Goal: Task Accomplishment & Management: Use online tool/utility

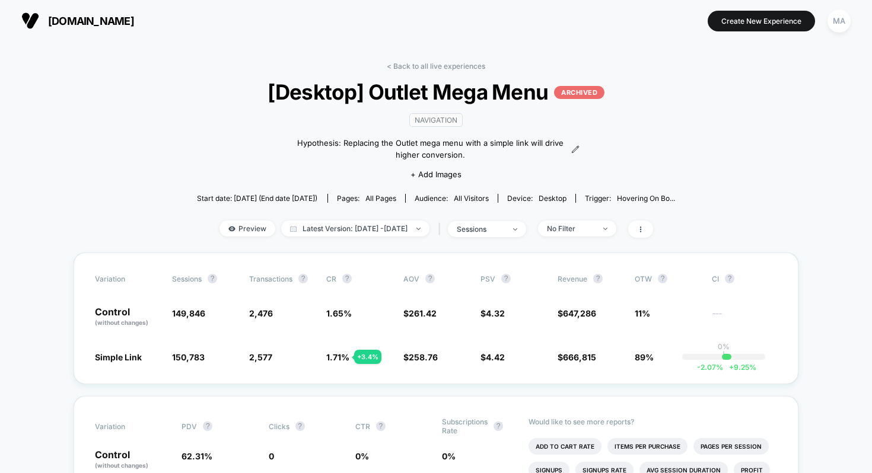
click at [440, 70] on div "< Back to all live experiences [Desktop] Outlet Mega Menu ARCHIVED navigation H…" at bounding box center [436, 157] width 479 height 191
click at [763, 26] on button "Create New Experience" at bounding box center [760, 21] width 107 height 21
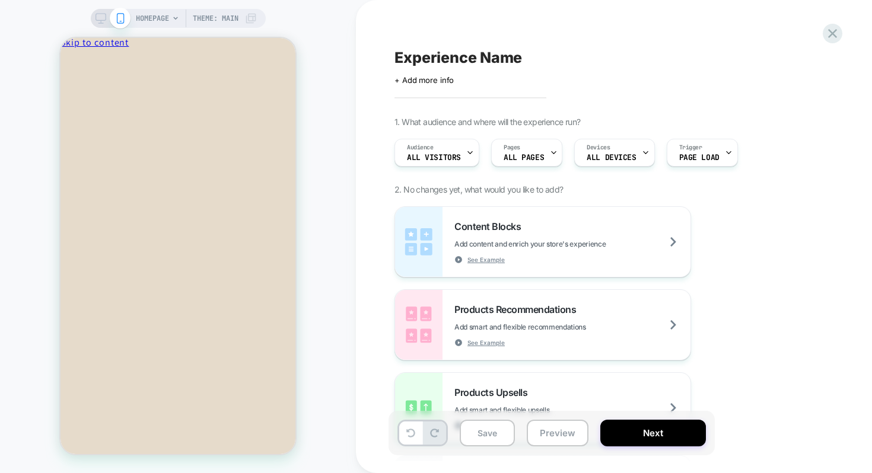
click at [167, 16] on span "HOMEPAGE" at bounding box center [152, 18] width 33 height 19
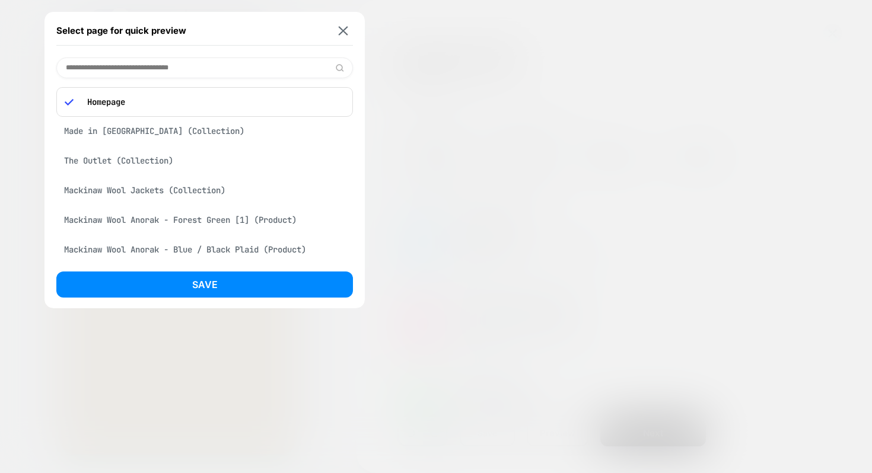
click at [151, 97] on p "Homepage" at bounding box center [212, 102] width 263 height 11
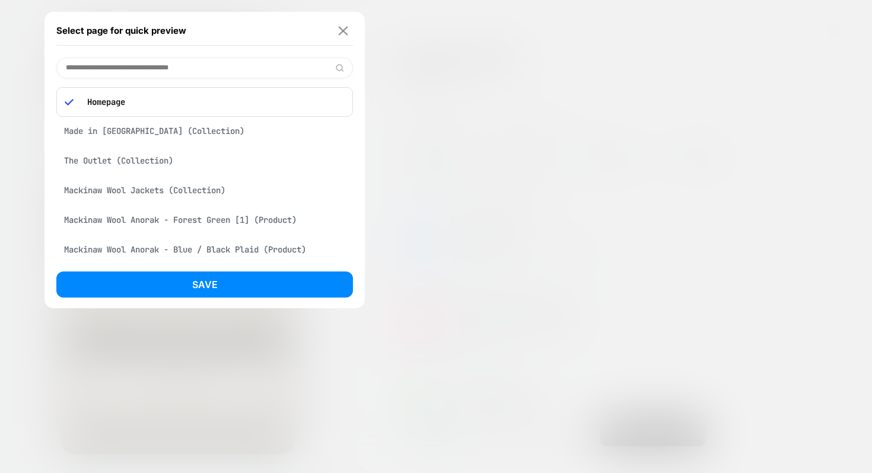
click at [349, 26] on button at bounding box center [343, 30] width 15 height 10
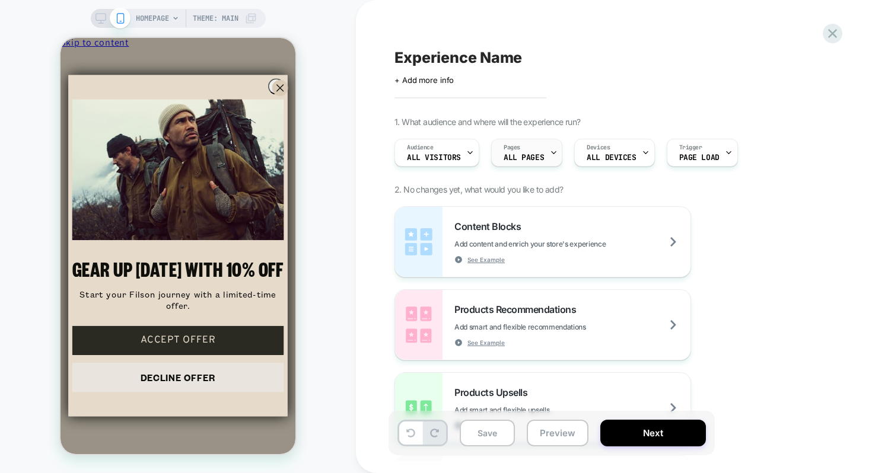
click at [527, 156] on span "ALL PAGES" at bounding box center [523, 158] width 40 height 8
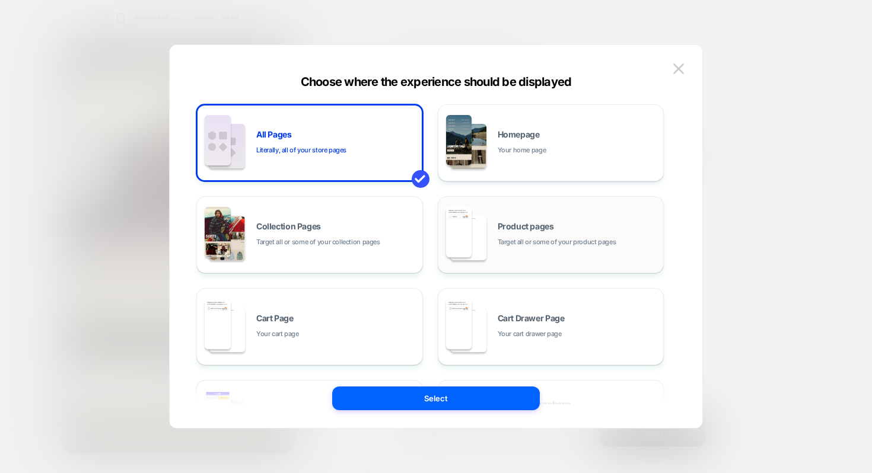
click at [554, 241] on span "Target all or some of your product pages" at bounding box center [556, 242] width 119 height 11
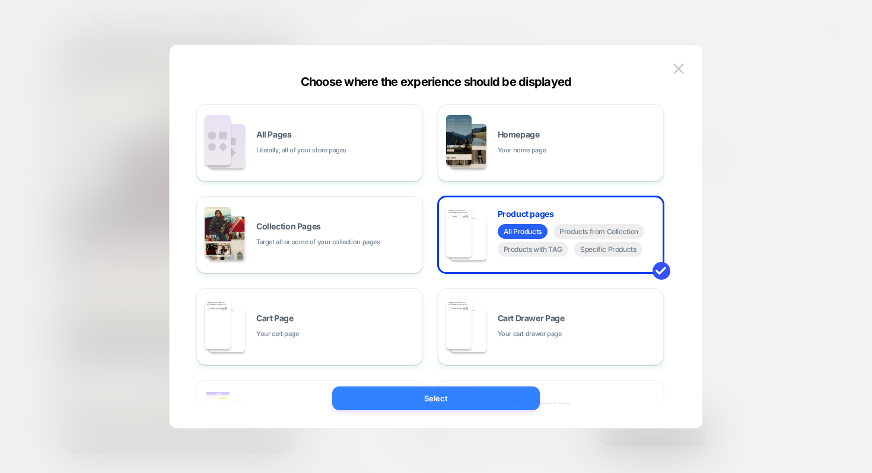
click at [447, 396] on button "Select" at bounding box center [436, 399] width 208 height 24
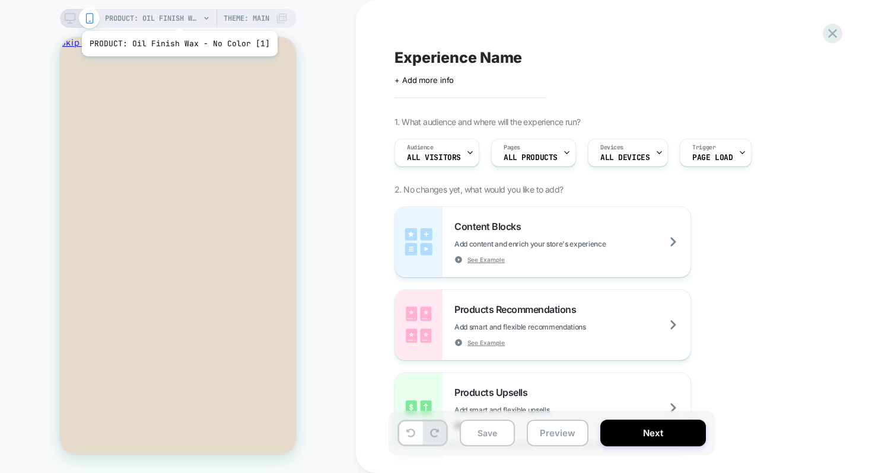
click at [176, 16] on span "PRODUCT: Oil Finish Wax - No Color [1]" at bounding box center [152, 18] width 95 height 19
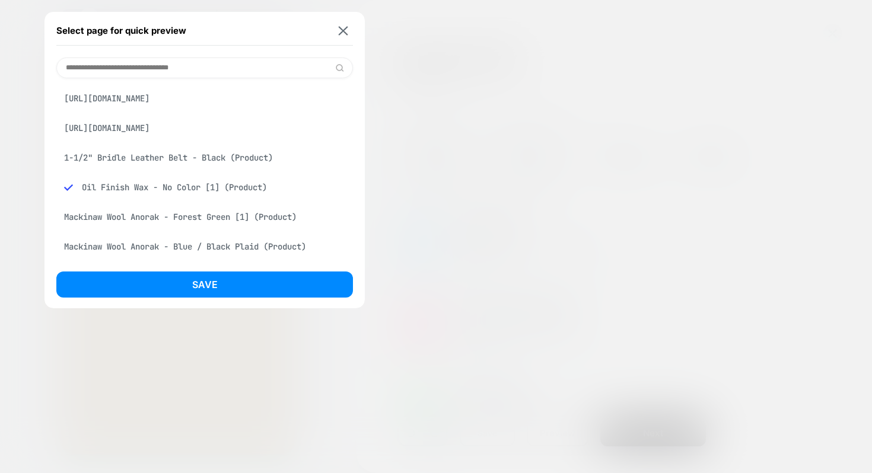
click at [137, 216] on div "Mackinaw Wool Anorak - Forest Green [1] (Product)" at bounding box center [204, 217] width 296 height 23
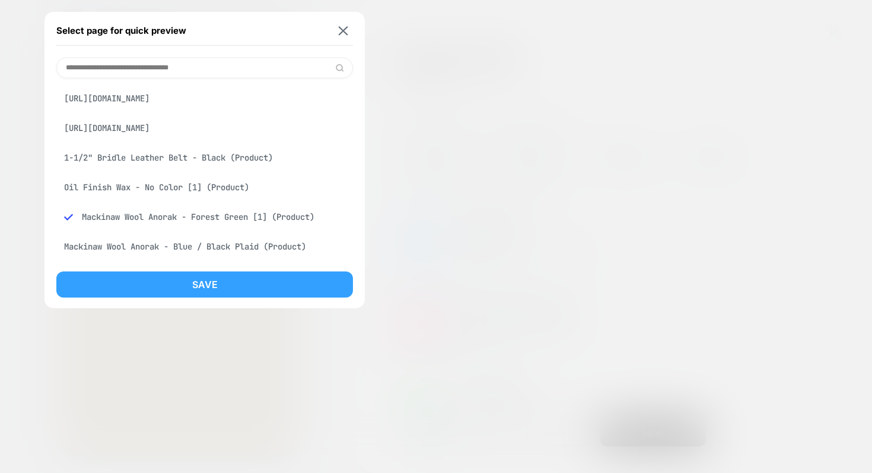
click at [183, 282] on button "Save" at bounding box center [204, 285] width 296 height 26
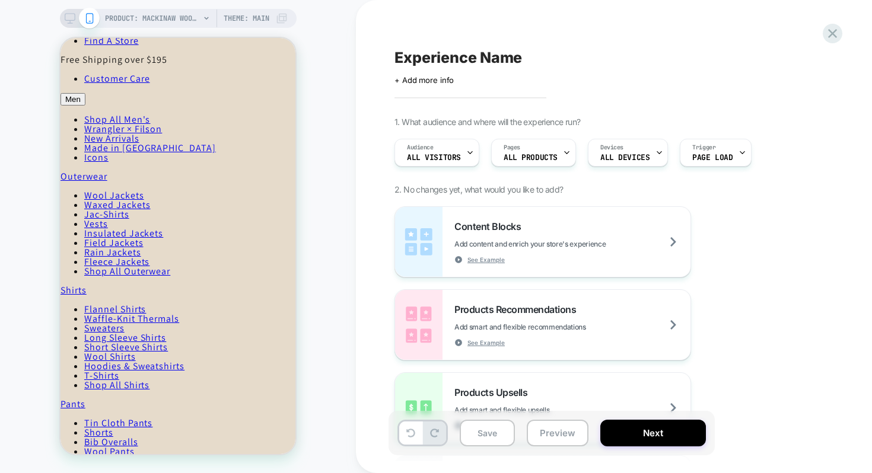
scroll to position [250, 0]
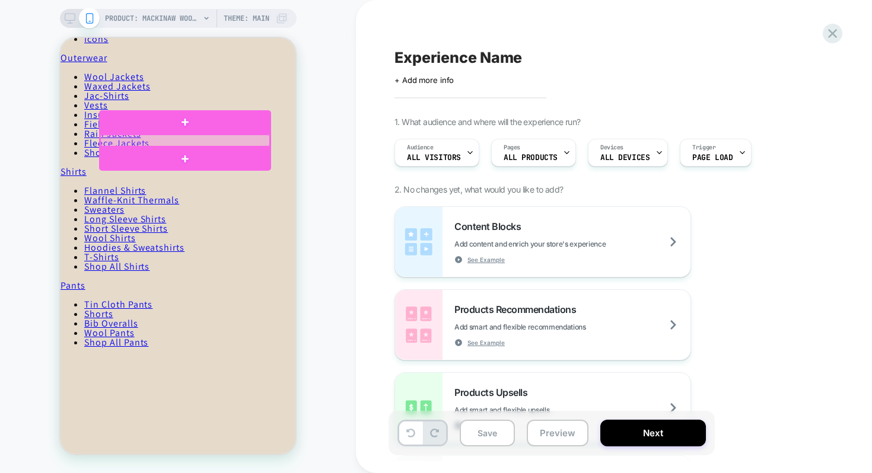
click at [149, 143] on div at bounding box center [185, 141] width 170 height 12
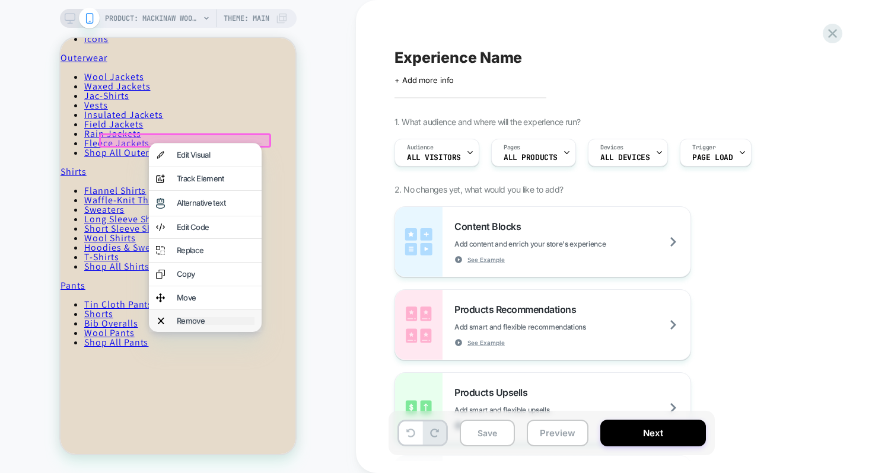
click at [197, 325] on div "Remove" at bounding box center [216, 321] width 78 height 8
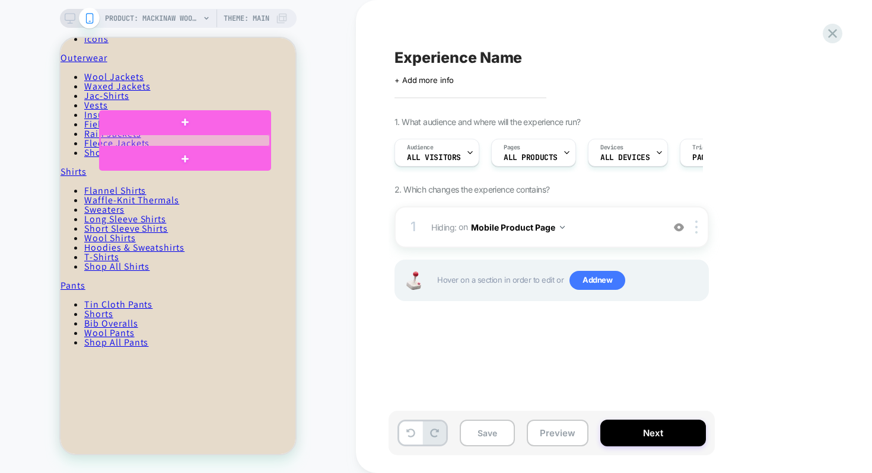
click at [181, 140] on div at bounding box center [185, 141] width 170 height 12
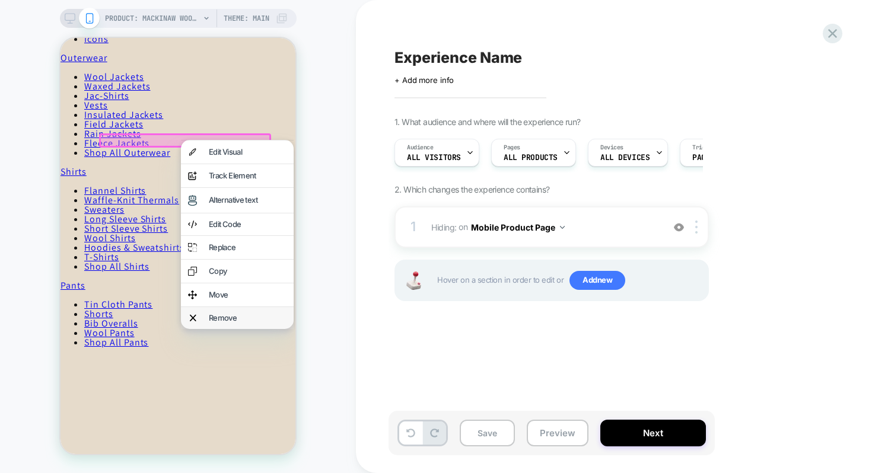
click at [245, 311] on div "Remove" at bounding box center [237, 318] width 113 height 22
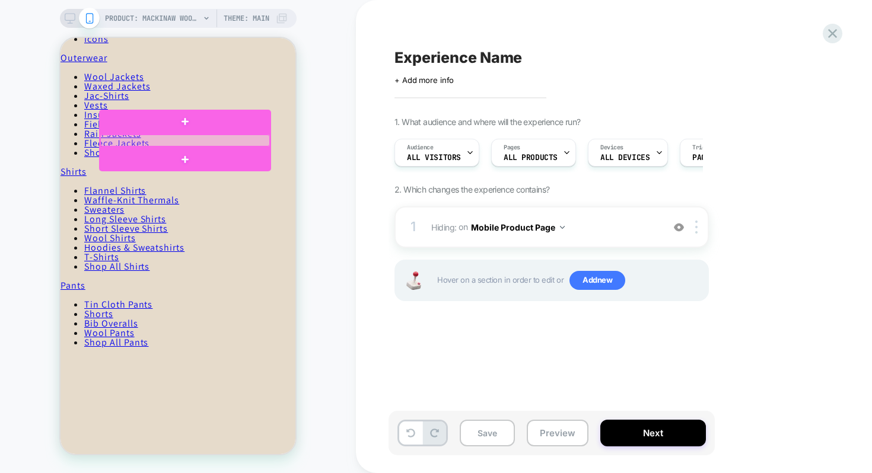
click at [160, 141] on div at bounding box center [185, 141] width 170 height 12
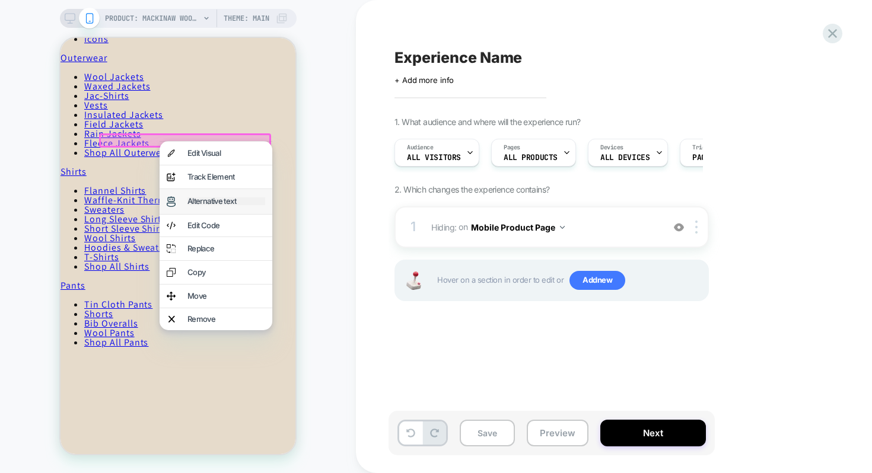
click at [206, 200] on div "Alternative text" at bounding box center [226, 201] width 78 height 8
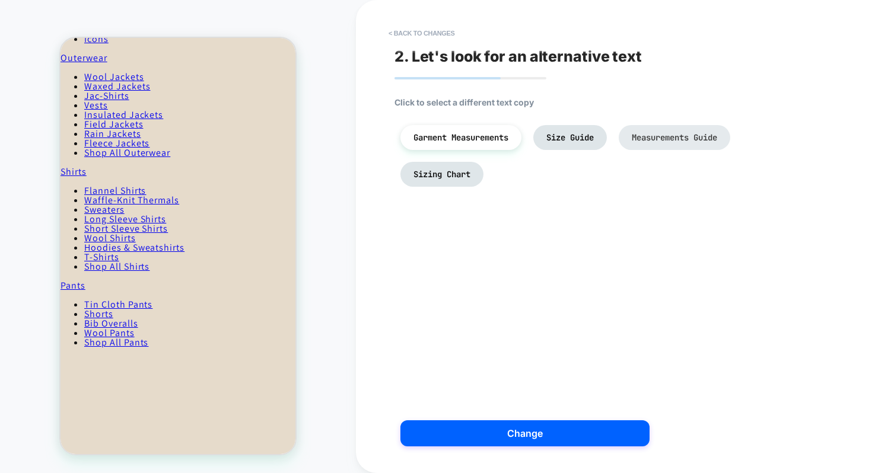
click at [673, 135] on span "Measurements Guide" at bounding box center [674, 137] width 85 height 11
click at [452, 173] on span "Sizing Chart" at bounding box center [441, 174] width 57 height 11
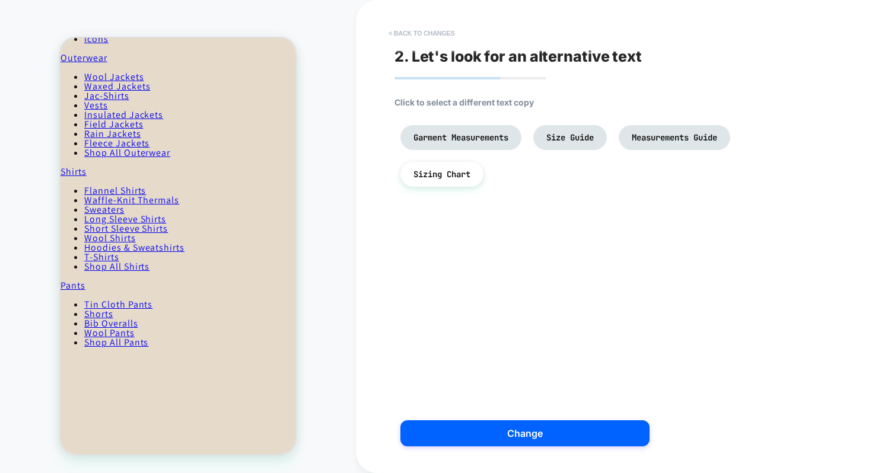
click at [400, 33] on button "< Back to changes" at bounding box center [421, 33] width 78 height 19
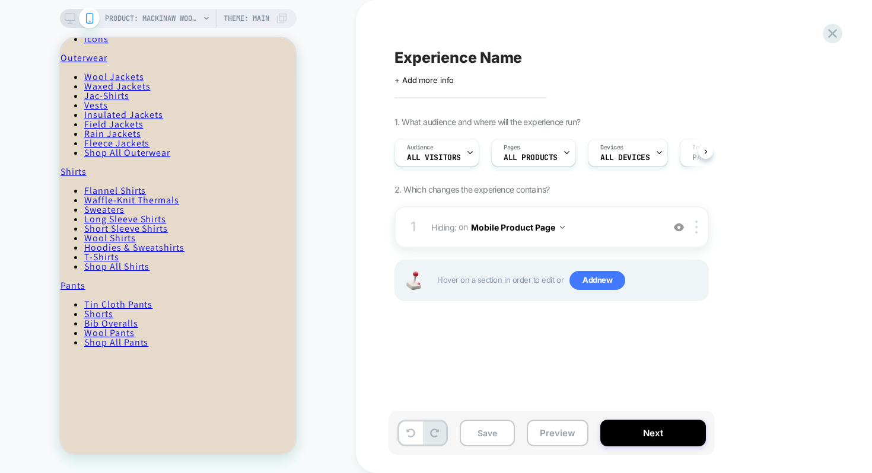
scroll to position [0, 1]
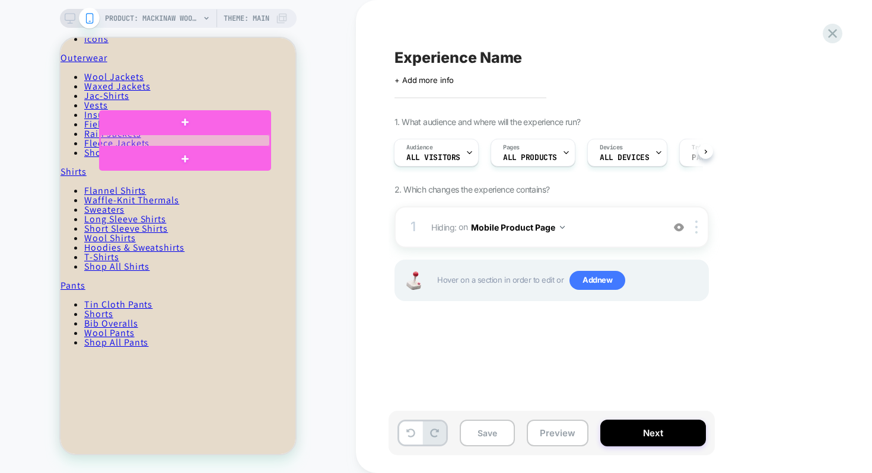
click at [148, 142] on div at bounding box center [185, 141] width 170 height 12
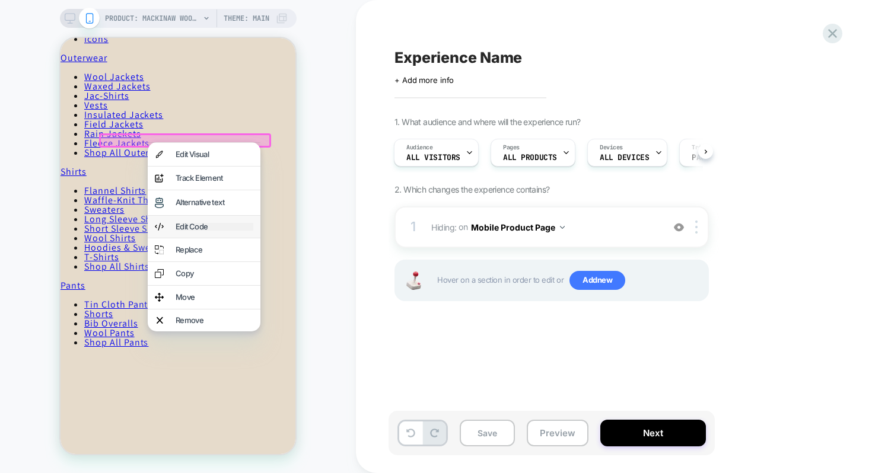
click at [200, 225] on div "Edit Code" at bounding box center [215, 227] width 78 height 8
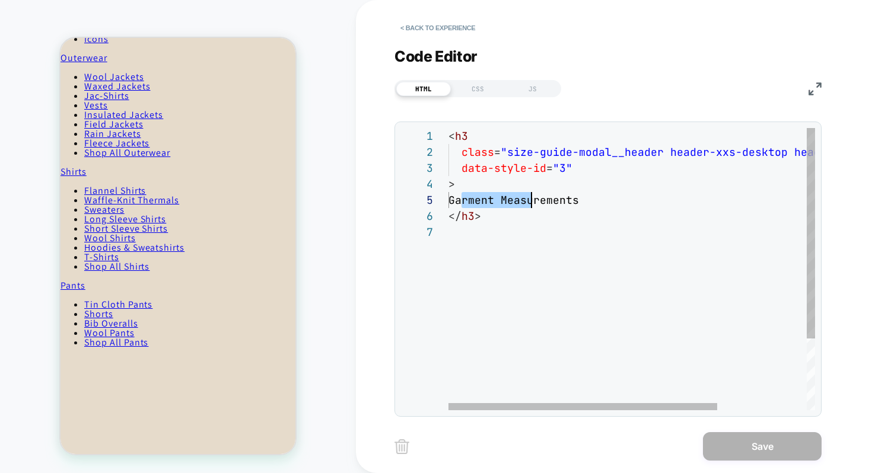
scroll to position [64, 141]
drag, startPoint x: 462, startPoint y: 198, endPoint x: 595, endPoint y: 196, distance: 133.4
click at [595, 196] on div "< h3 class = "size-guide-modal__header header-xxs-desktop heade r-xxs-mobile" d…" at bounding box center [692, 317] width 489 height 378
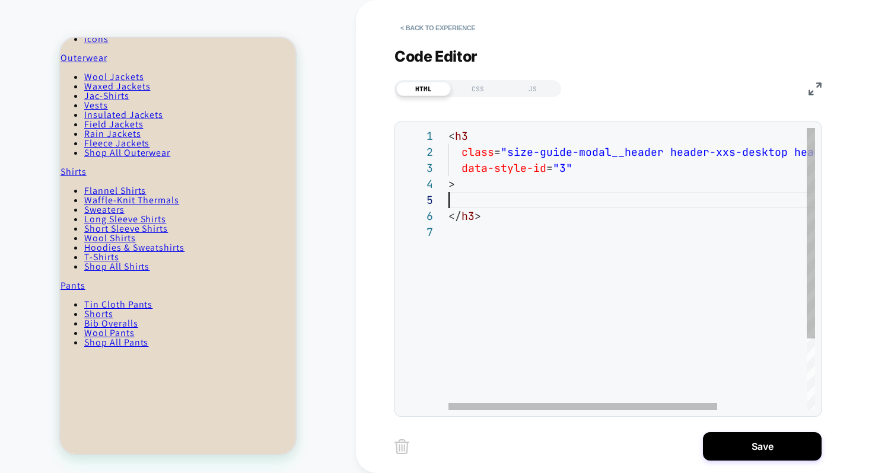
scroll to position [64, 0]
type textarea "**********"
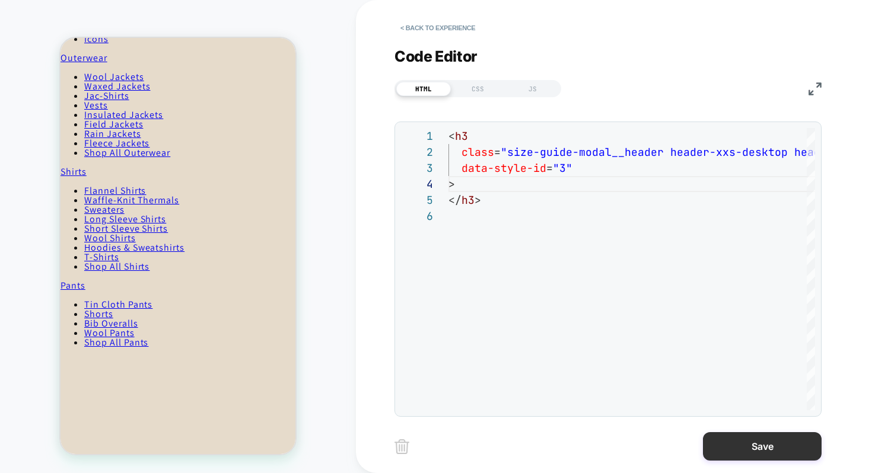
click at [736, 443] on button "Save" at bounding box center [762, 446] width 119 height 28
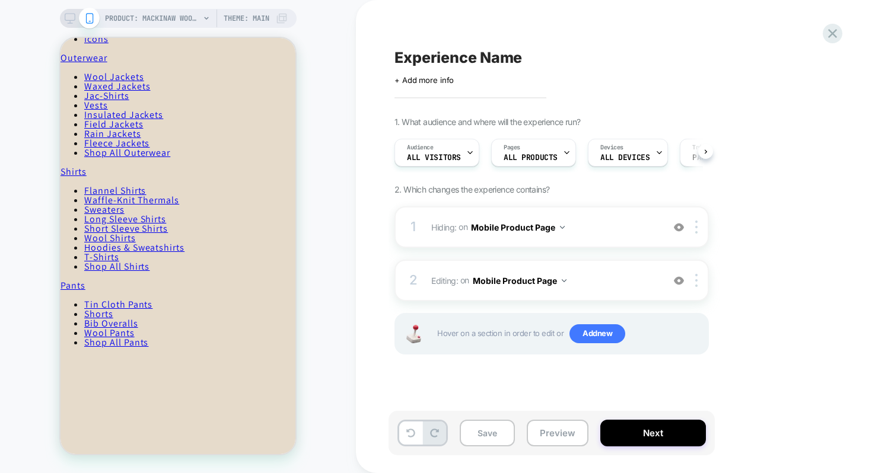
scroll to position [0, 1]
click at [699, 280] on div at bounding box center [698, 280] width 20 height 13
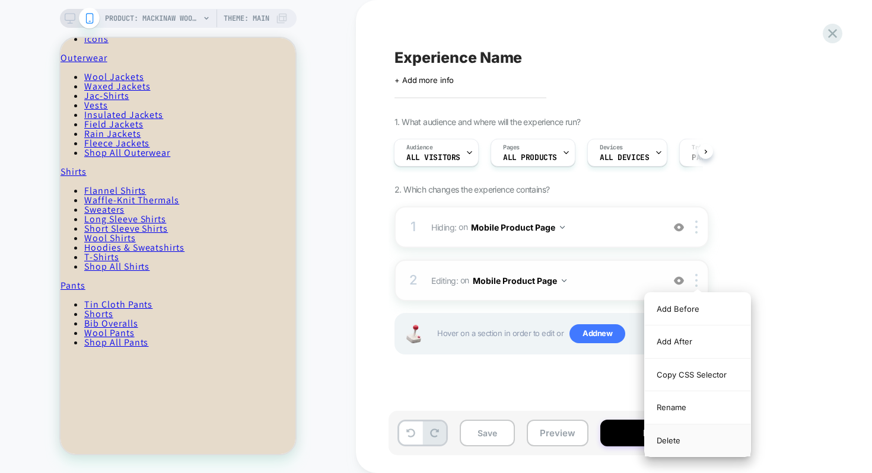
click at [682, 441] on div "Delete" at bounding box center [698, 441] width 106 height 32
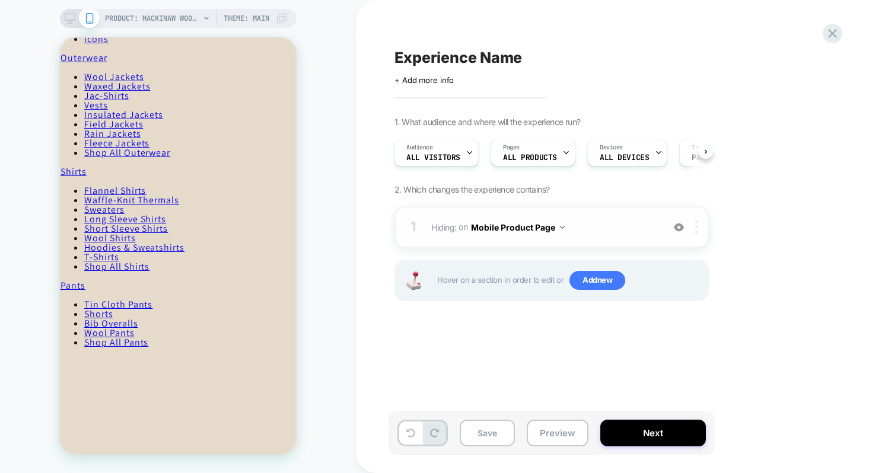
click at [699, 228] on div at bounding box center [698, 227] width 20 height 13
click at [677, 226] on img at bounding box center [679, 227] width 10 height 10
click at [679, 227] on img at bounding box center [679, 227] width 10 height 10
click at [699, 227] on div at bounding box center [698, 227] width 20 height 13
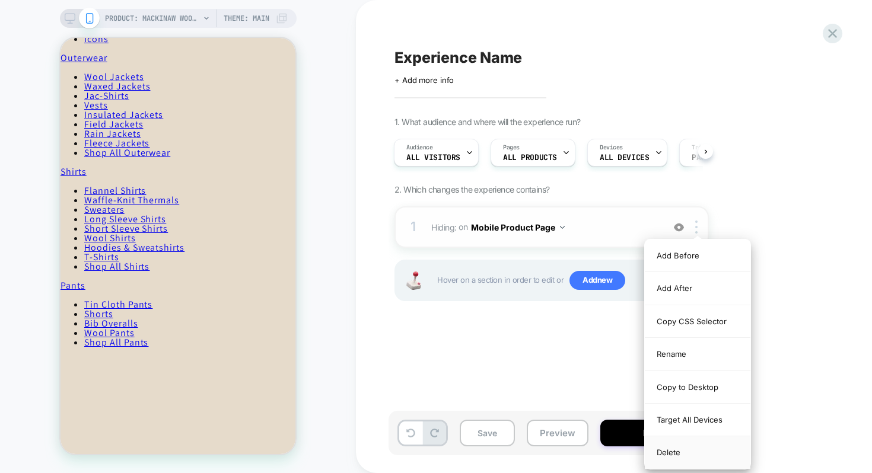
click at [672, 455] on div "Delete" at bounding box center [698, 452] width 106 height 32
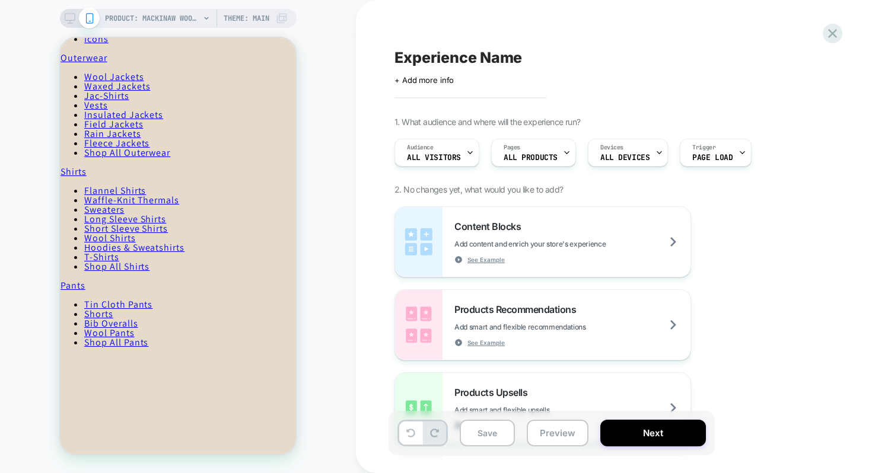
scroll to position [0, 0]
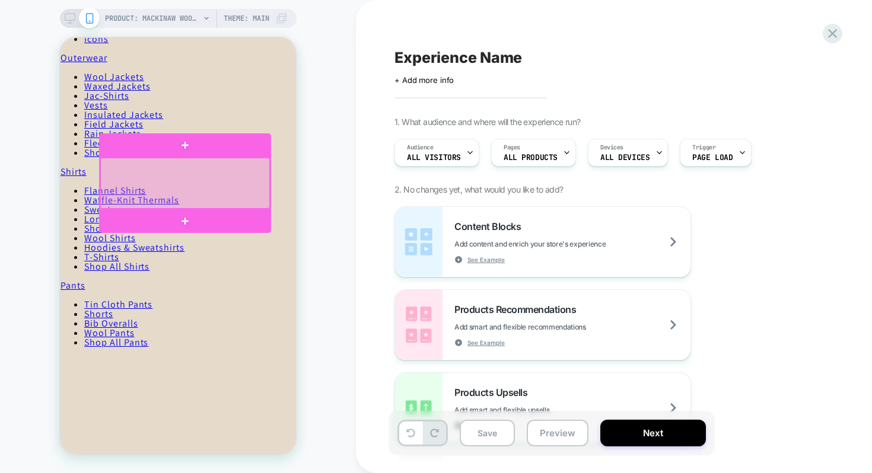
click at [184, 175] on div at bounding box center [185, 183] width 170 height 51
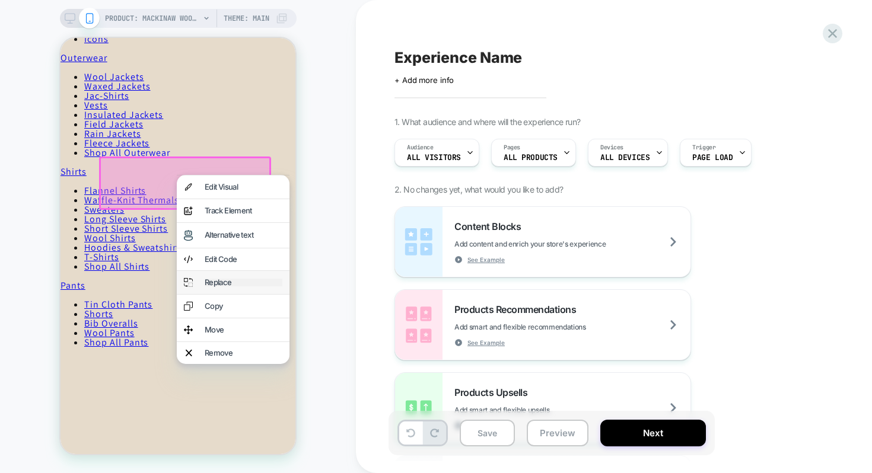
click at [229, 285] on div "Replace" at bounding box center [244, 283] width 78 height 8
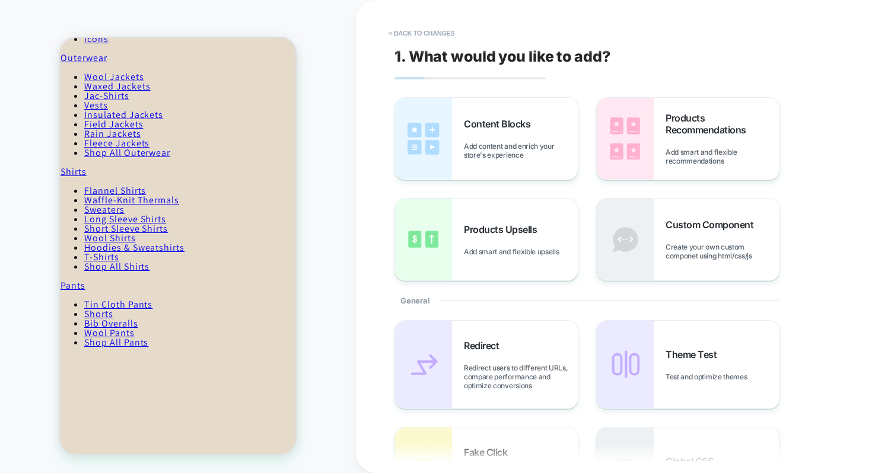
click at [413, 33] on button "< Back to changes" at bounding box center [421, 33] width 78 height 19
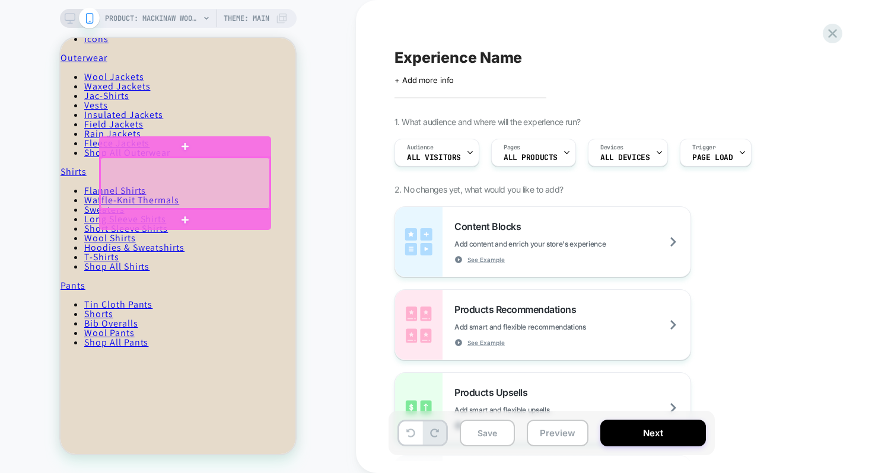
click at [194, 179] on div at bounding box center [185, 183] width 170 height 51
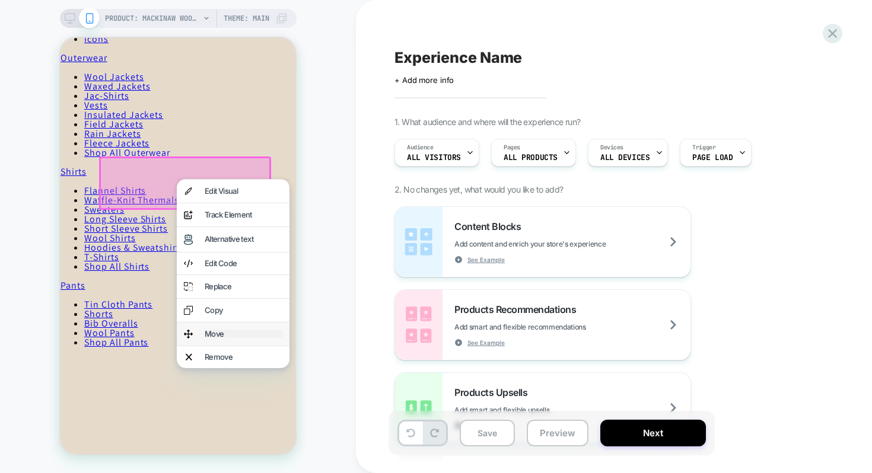
click at [221, 335] on div "Move" at bounding box center [244, 334] width 78 height 8
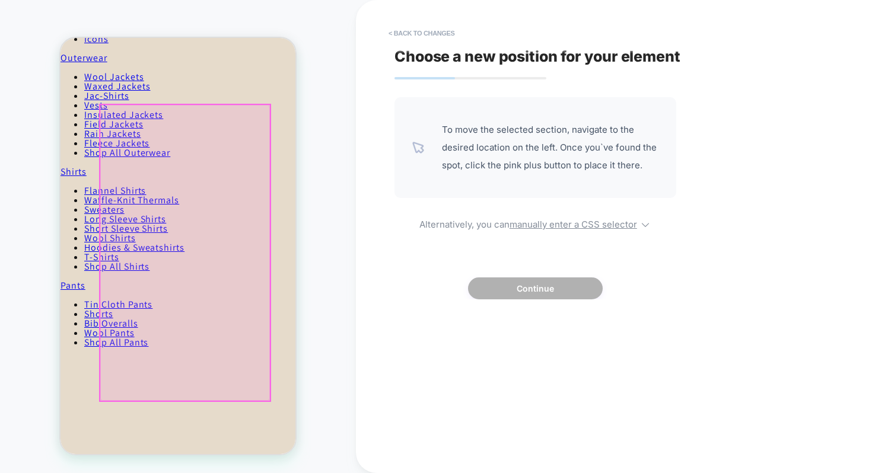
drag, startPoint x: 183, startPoint y: 183, endPoint x: 183, endPoint y: 304, distance: 121.0
click at [183, 304] on div at bounding box center [185, 253] width 170 height 296
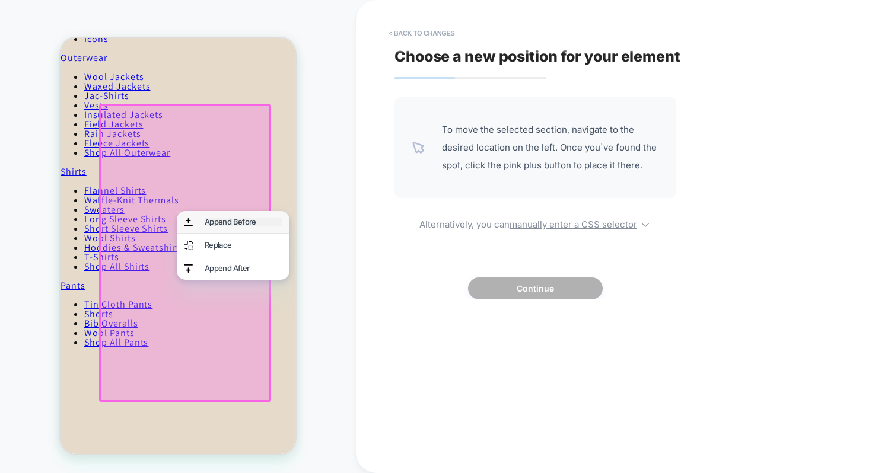
click at [215, 225] on div "Append Before" at bounding box center [244, 222] width 78 height 8
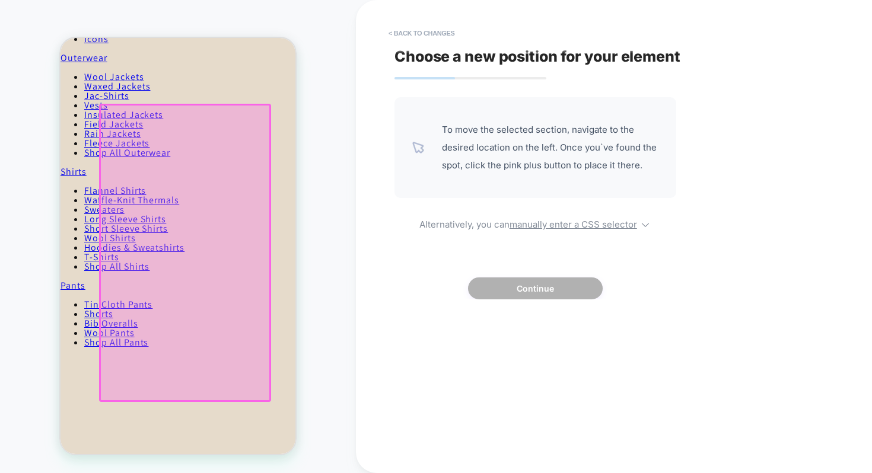
click at [366, 100] on div "< Back to changes Choose a new position for your element To move the selected s…" at bounding box center [617, 236] width 522 height 473
click at [407, 39] on button "< Back to changes" at bounding box center [421, 33] width 78 height 19
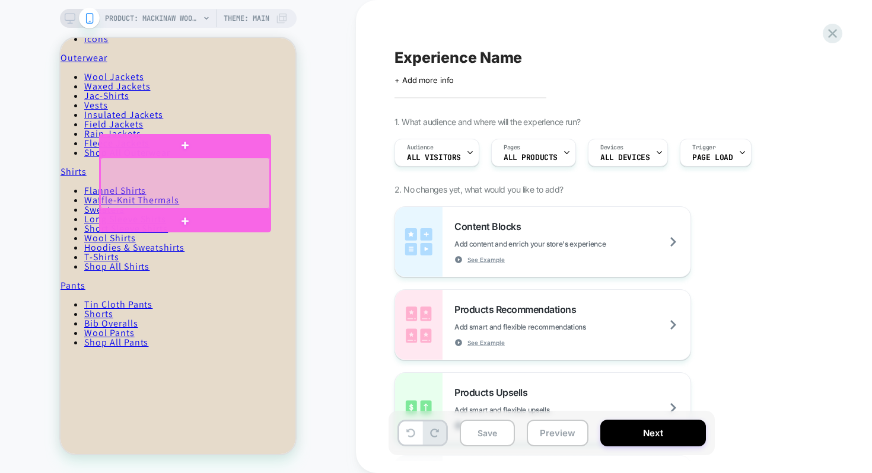
click at [178, 177] on div at bounding box center [185, 183] width 170 height 51
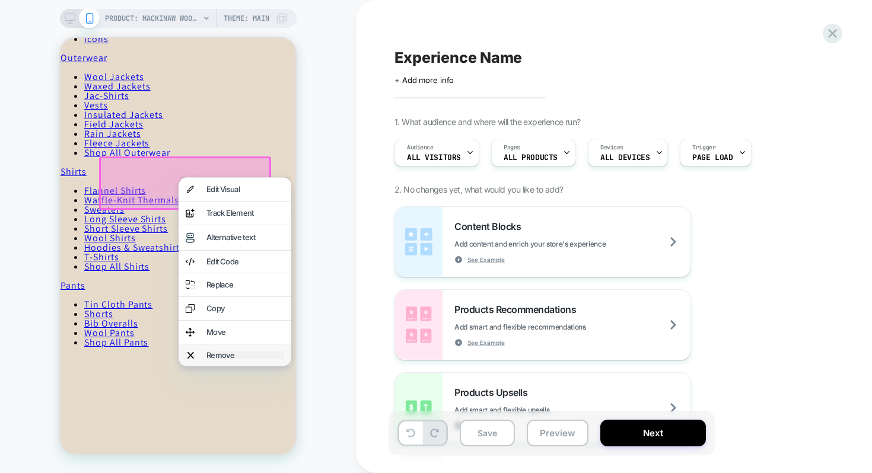
click at [231, 358] on div "Remove" at bounding box center [245, 356] width 78 height 8
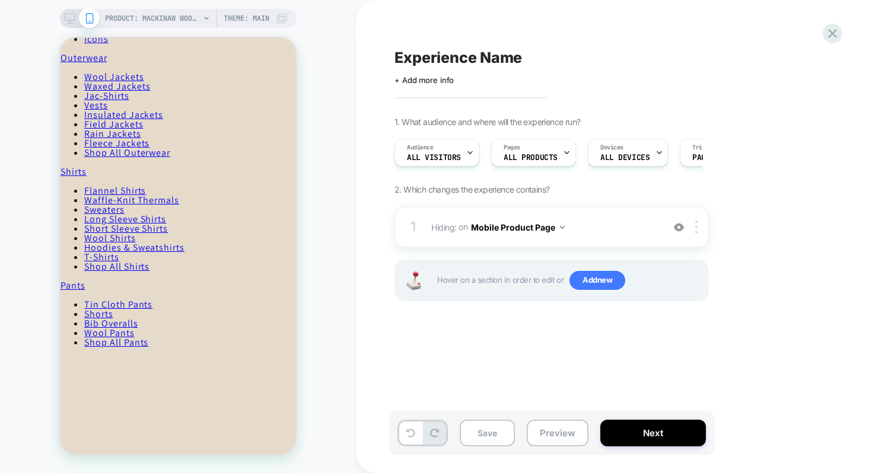
click at [70, 15] on icon at bounding box center [70, 18] width 11 height 11
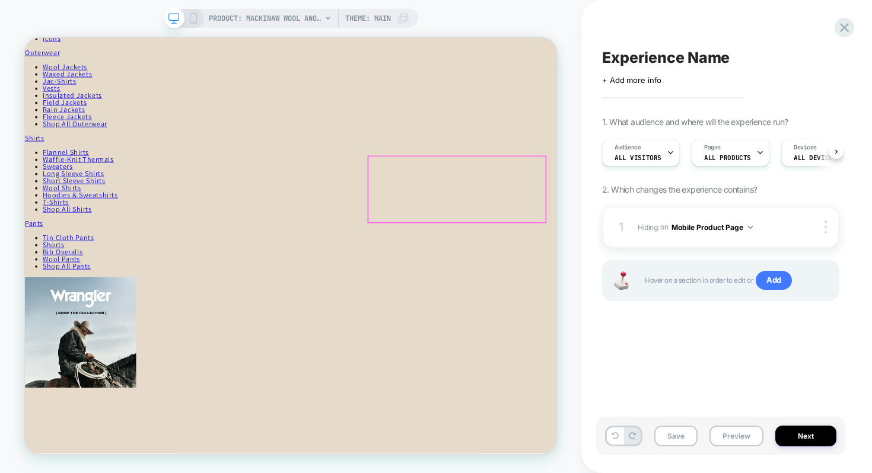
scroll to position [0, 1]
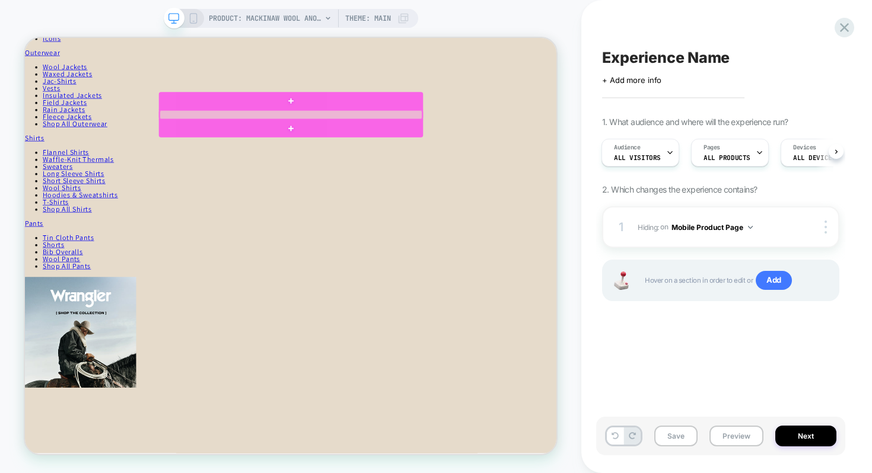
click at [273, 142] on div at bounding box center [380, 141] width 350 height 12
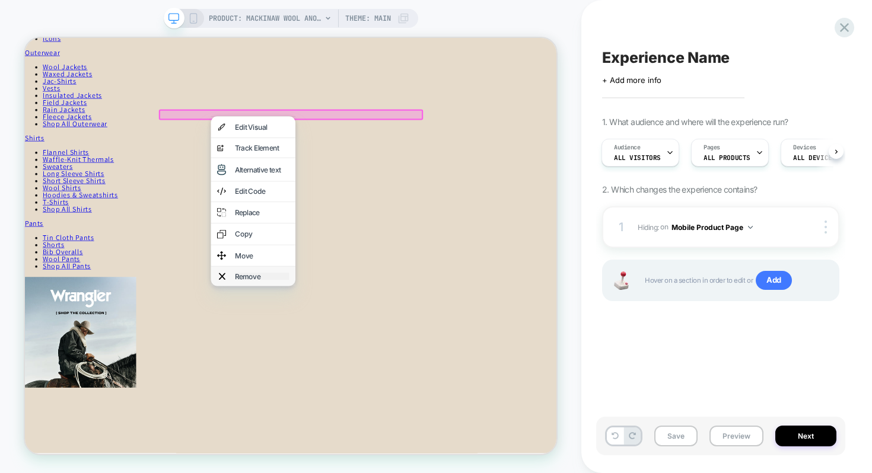
click at [317, 351] on div "Remove" at bounding box center [341, 355] width 72 height 9
